Goal: Navigation & Orientation: Find specific page/section

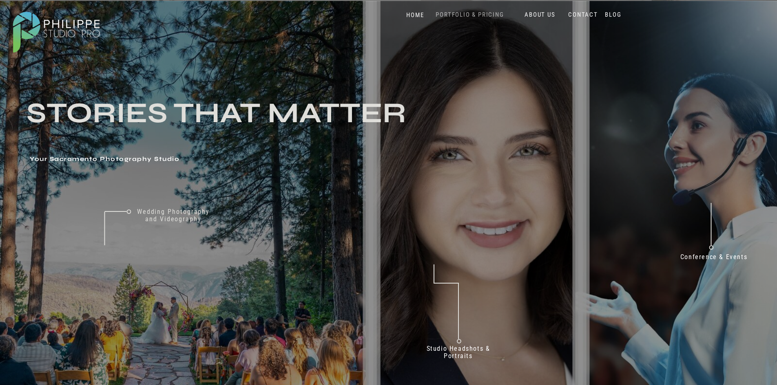
click at [486, 12] on nav "PORTFOLIO & PRICING" at bounding box center [470, 15] width 75 height 8
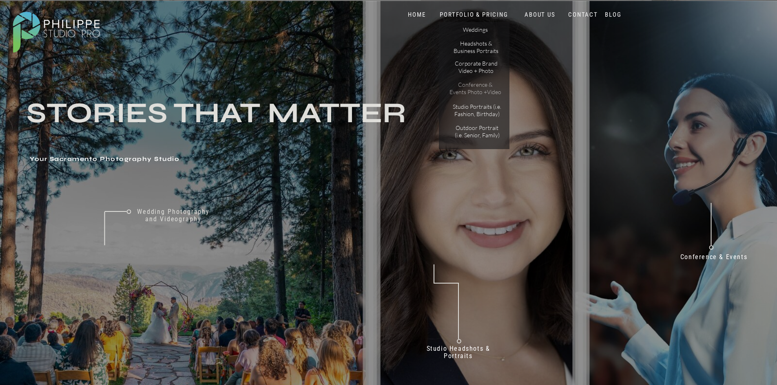
click at [473, 85] on p "Conference & Events Photo +Video" at bounding box center [475, 88] width 52 height 14
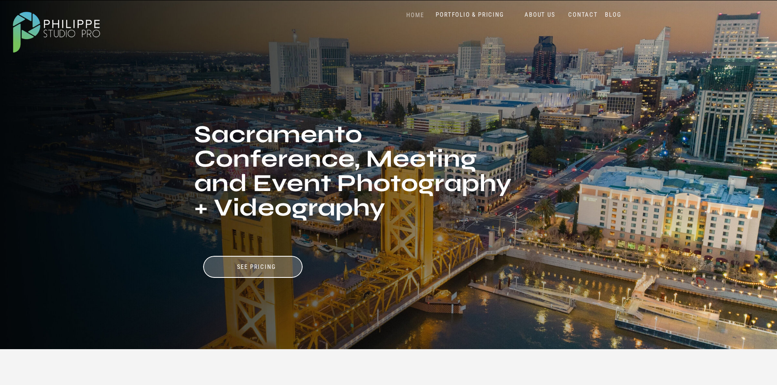
click at [413, 14] on nav "HOME" at bounding box center [415, 15] width 35 height 8
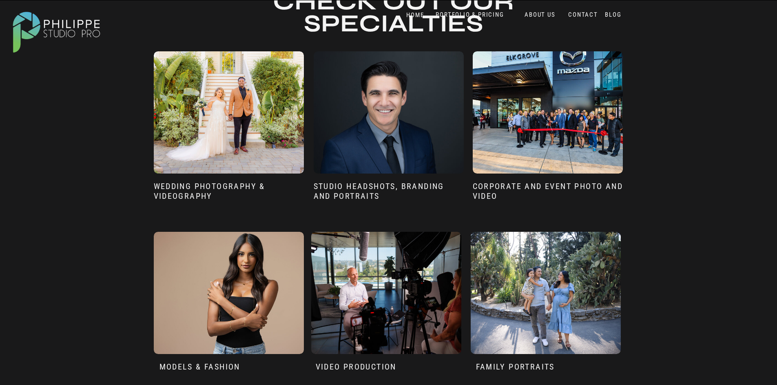
scroll to position [652, 0]
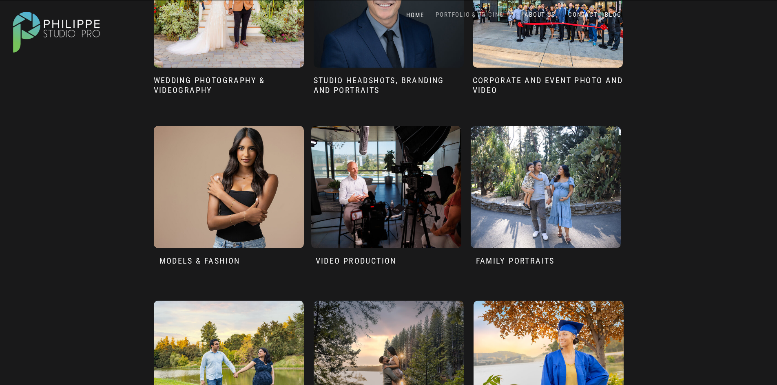
click at [477, 15] on nav "PORTFOLIO & PRICING" at bounding box center [470, 15] width 75 height 8
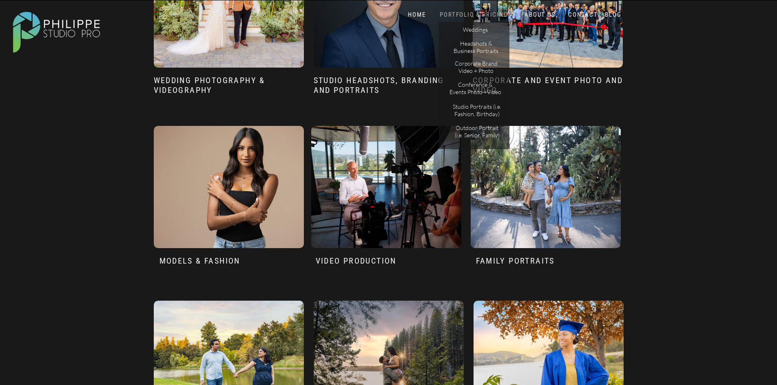
click at [476, 15] on nav "PORTFOLIO & PRICING" at bounding box center [474, 15] width 73 height 8
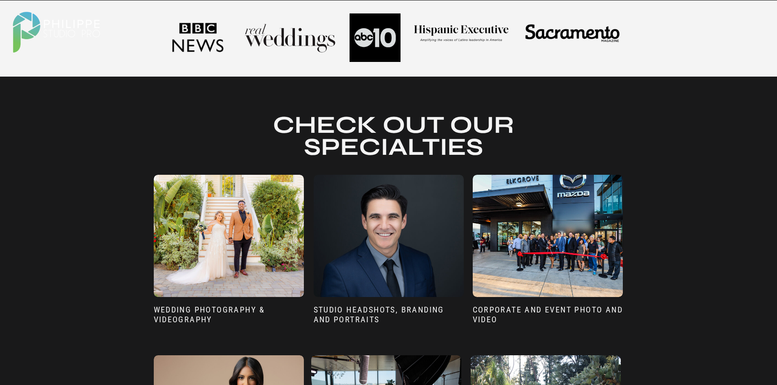
scroll to position [449, 0]
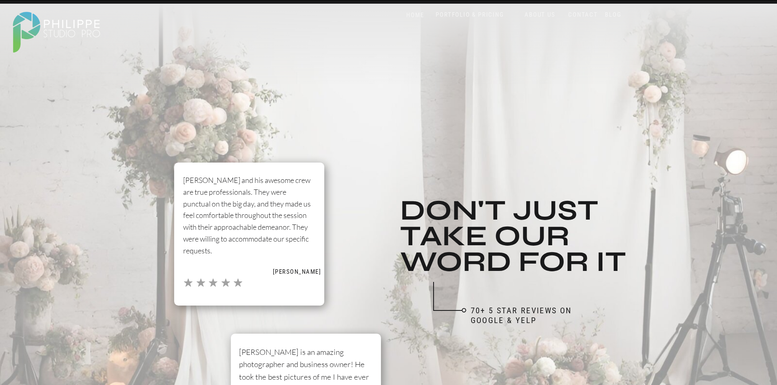
scroll to position [1064, 0]
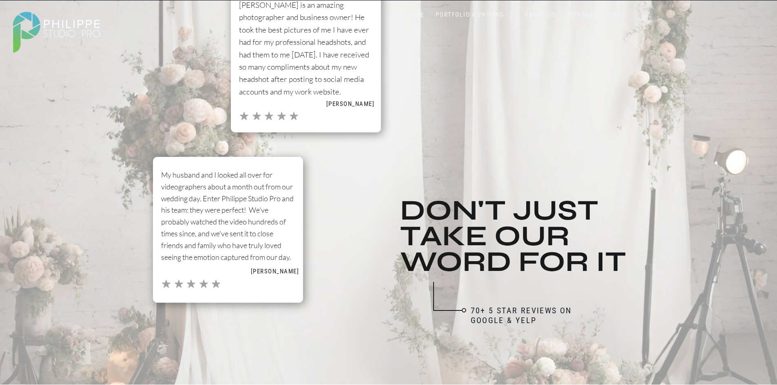
scroll to position [1757, 0]
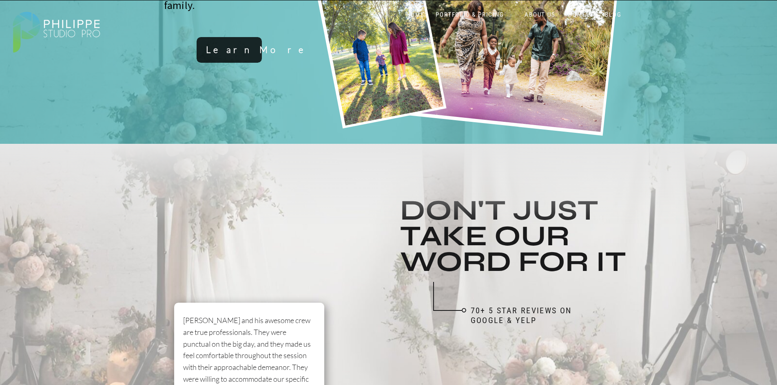
scroll to position [1023, 0]
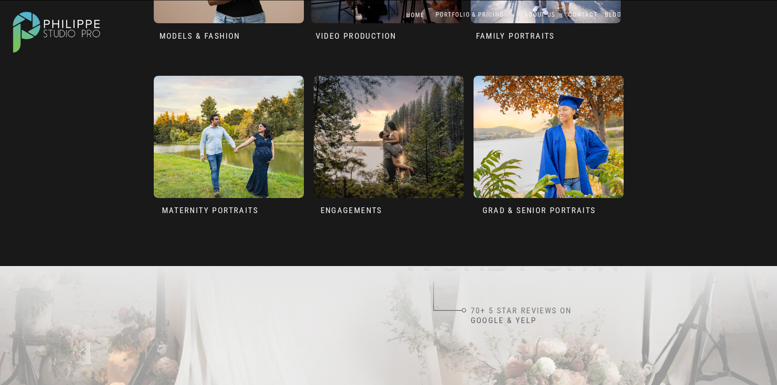
scroll to position [1472, 0]
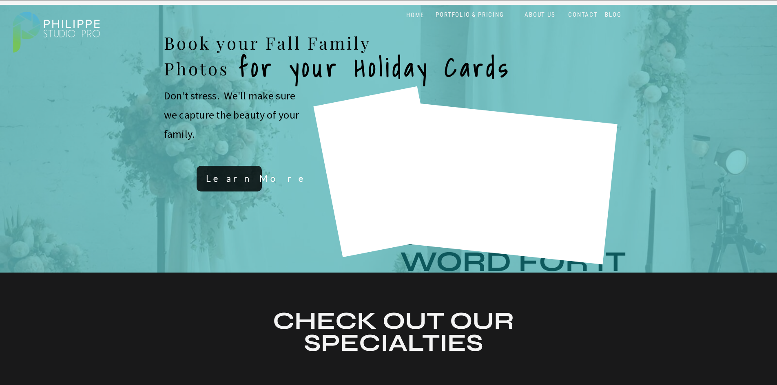
scroll to position [452, 0]
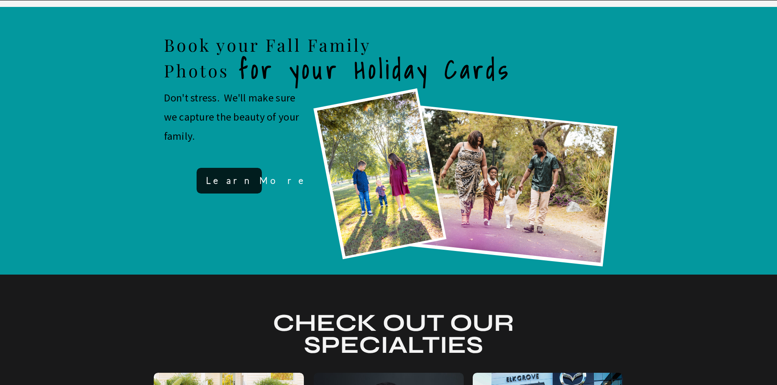
scroll to position [435, 0]
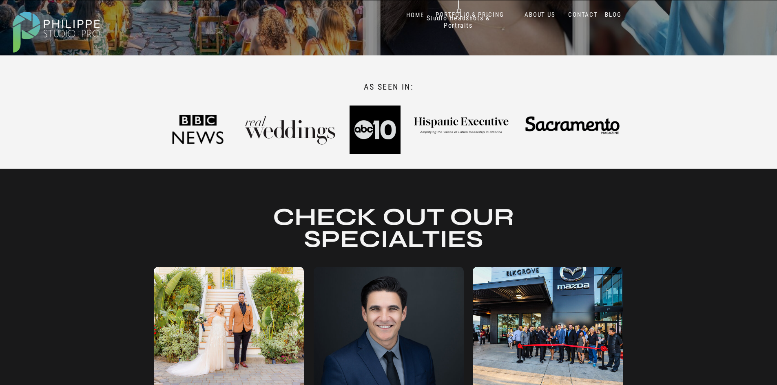
scroll to position [190, 0]
